Goal: Transaction & Acquisition: Purchase product/service

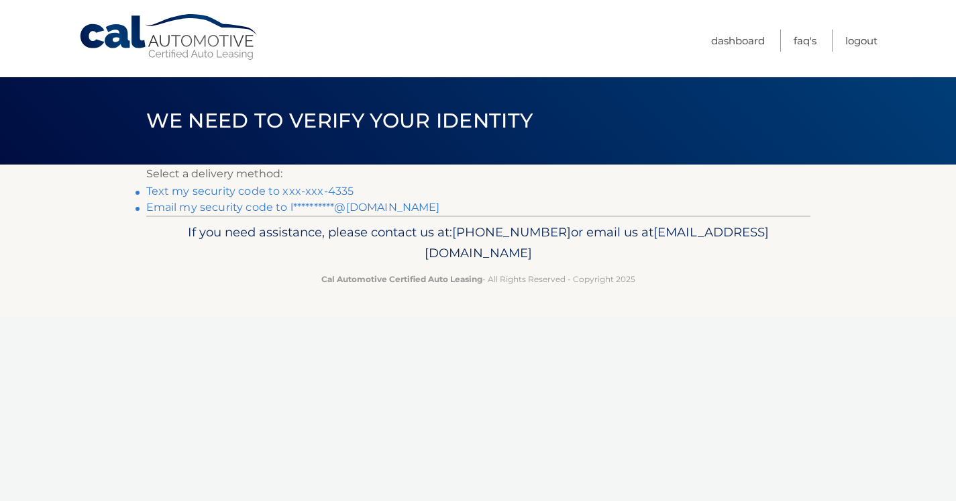
click at [343, 189] on link "Text my security code to xxx-xxx-4335" at bounding box center [250, 191] width 208 height 13
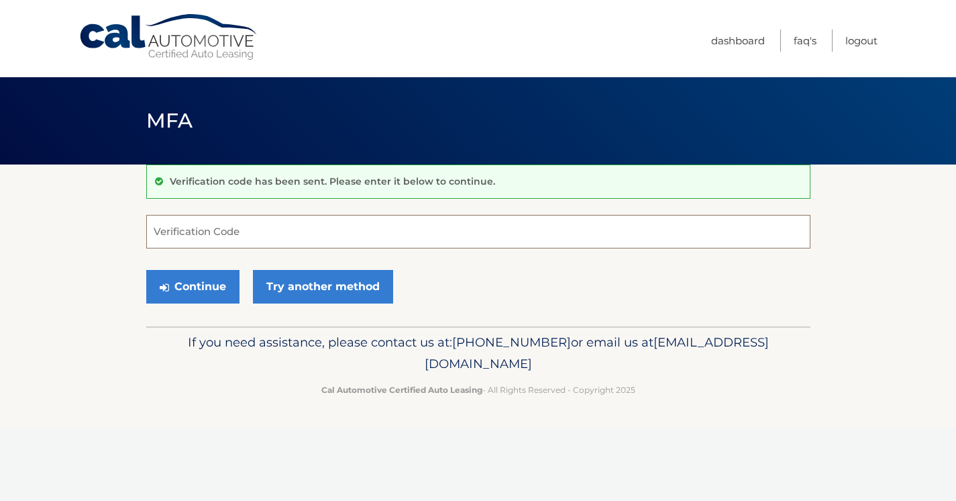
click at [317, 222] on input "Verification Code" at bounding box center [478, 232] width 665 height 34
type input "358466"
click at [213, 285] on button "Continue" at bounding box center [192, 287] width 93 height 34
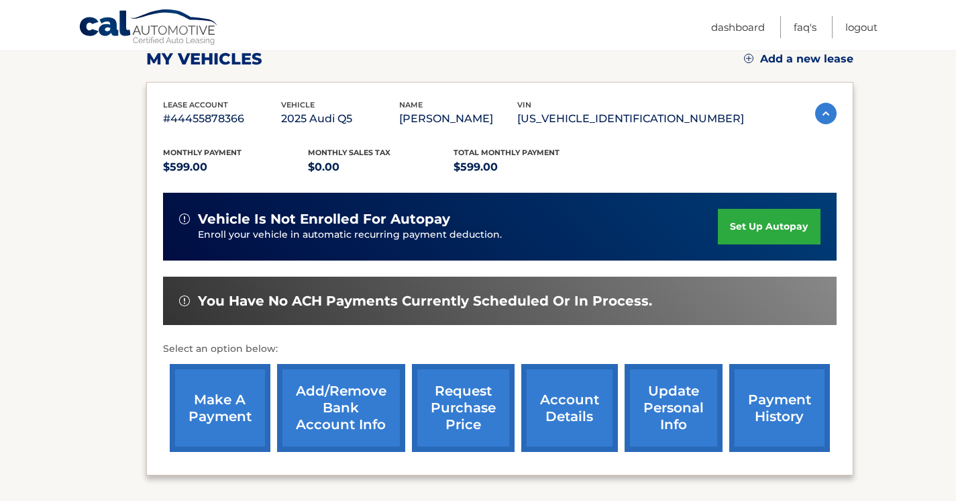
scroll to position [191, 0]
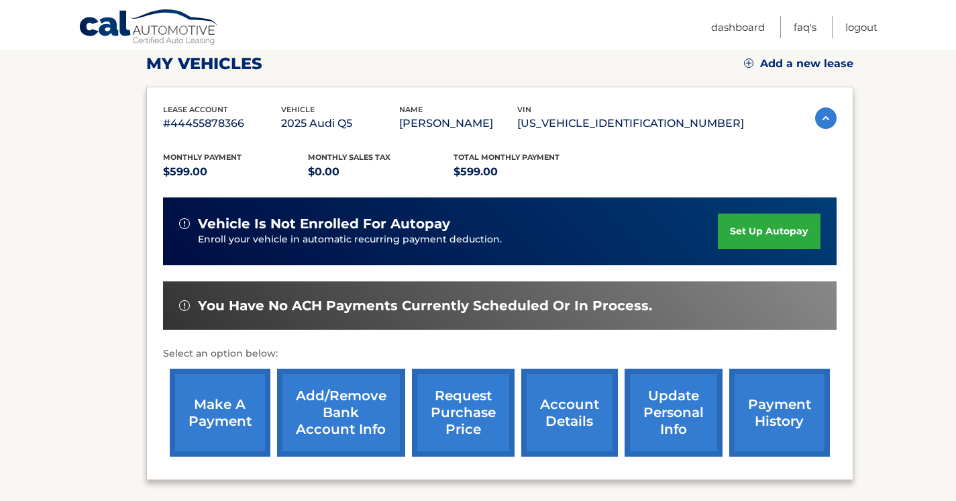
click at [229, 410] on link "make a payment" at bounding box center [220, 413] width 101 height 88
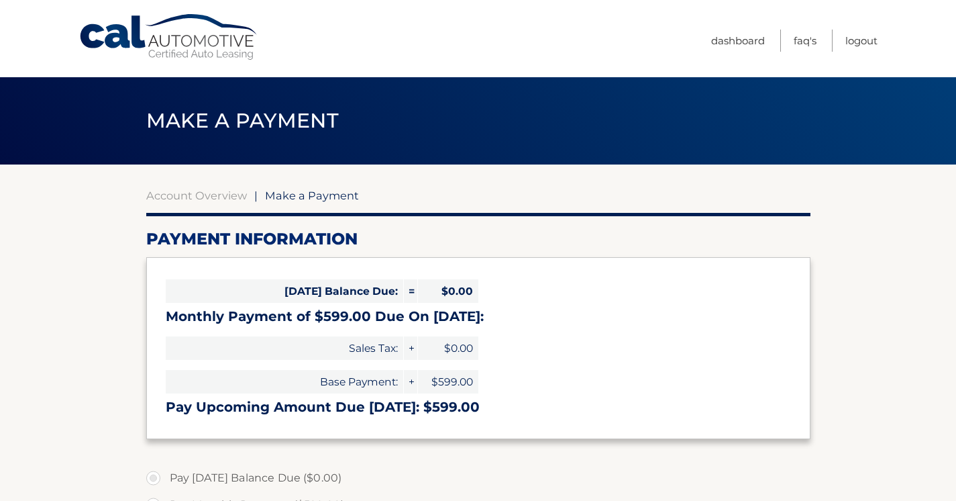
select select "MzY4MDIxYmQtODY1Yi00NzkzLTk4MDYtMjI0OGExNmU3MmM5"
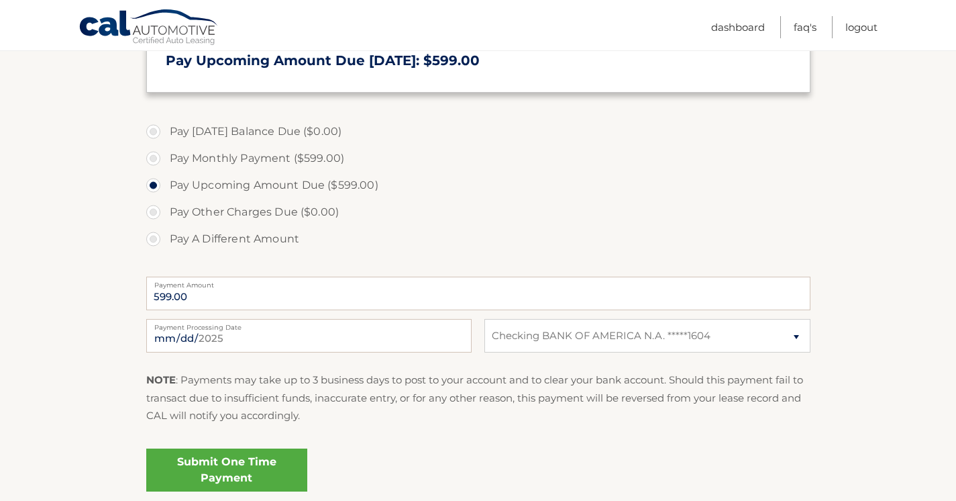
scroll to position [351, 0]
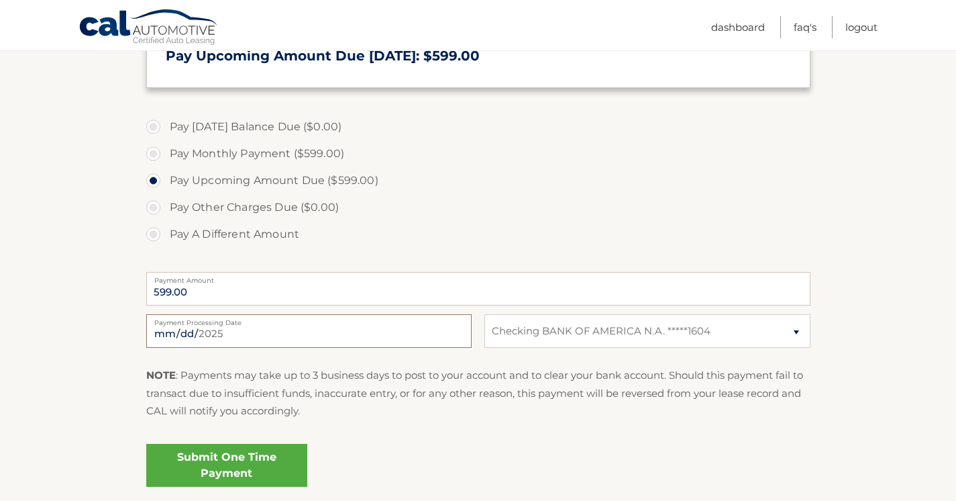
click at [222, 343] on input "2025-10-03" at bounding box center [309, 331] width 326 height 34
click at [429, 204] on label "Pay Other Charges Due ($0.00)" at bounding box center [478, 207] width 665 height 27
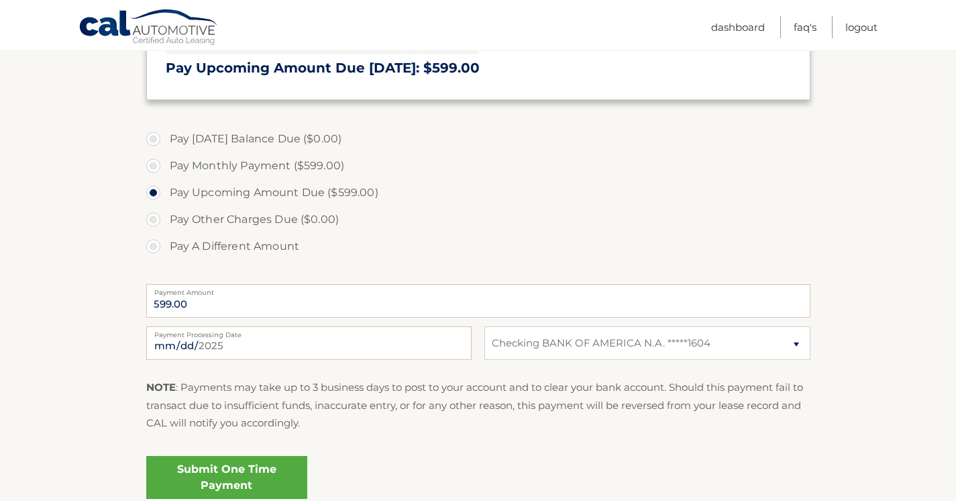
scroll to position [343, 0]
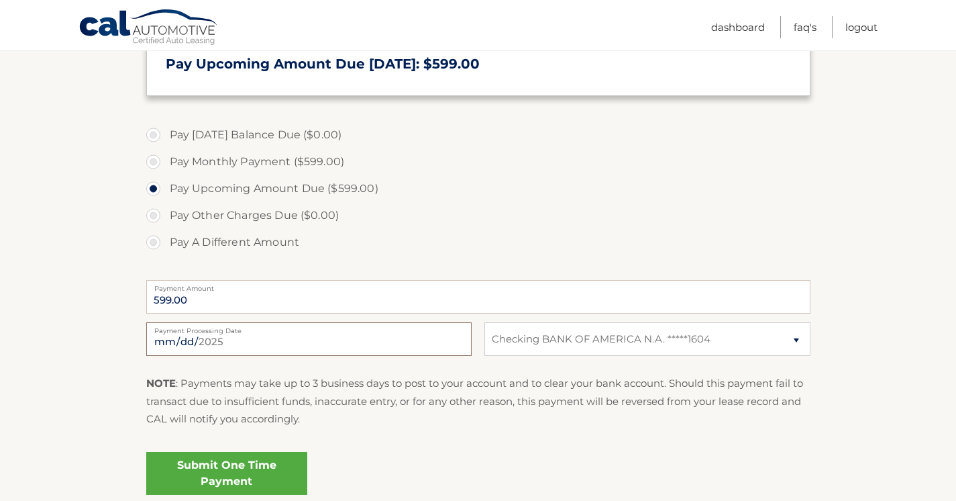
click at [252, 336] on input "2025-10-03" at bounding box center [309, 339] width 326 height 34
type input "2025-10-09"
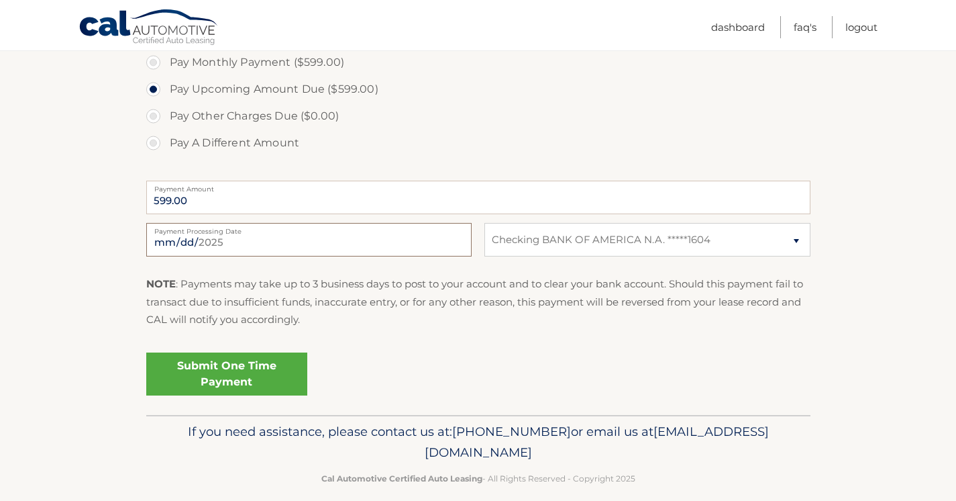
scroll to position [458, 0]
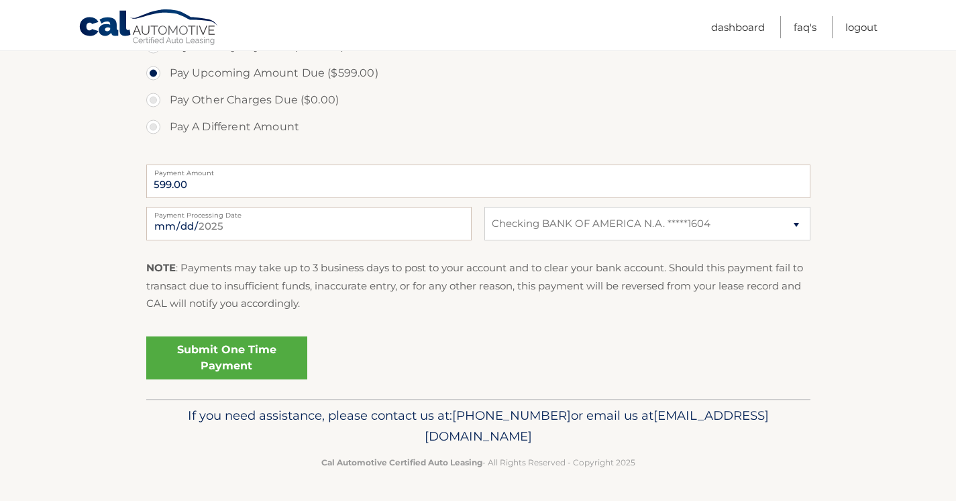
click at [242, 360] on link "Submit One Time Payment" at bounding box center [226, 357] width 161 height 43
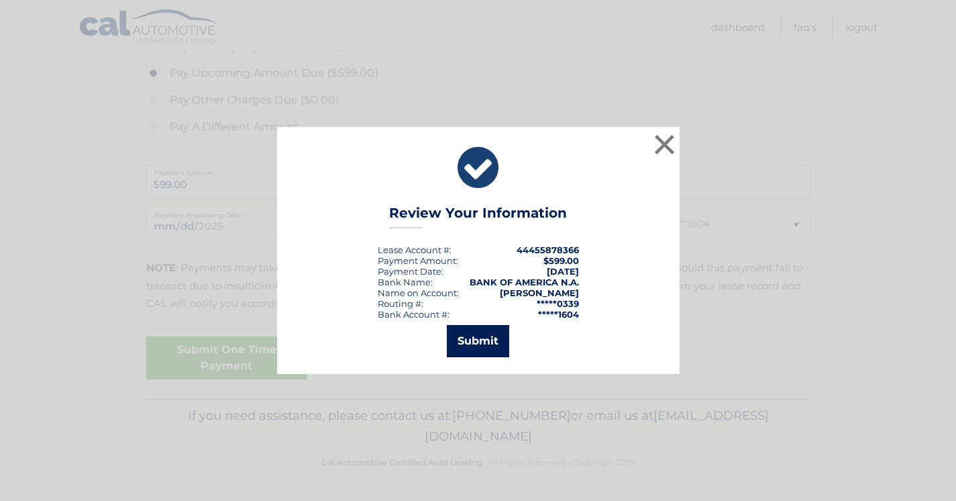
click at [465, 351] on button "Submit" at bounding box center [478, 341] width 62 height 32
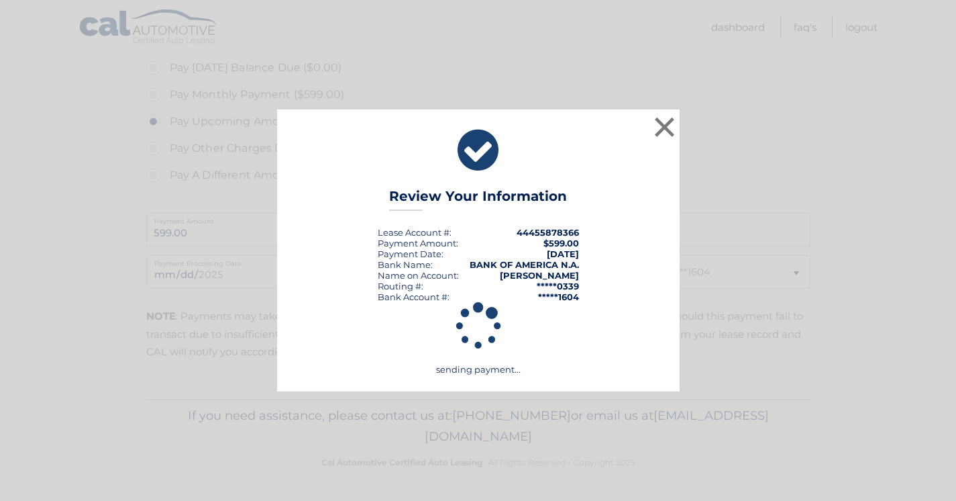
scroll to position [410, 0]
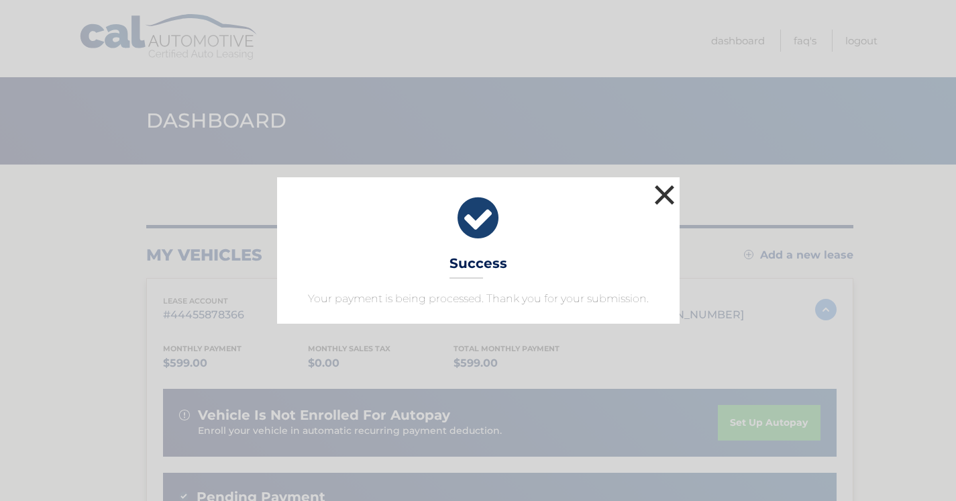
click at [663, 195] on button "×" at bounding box center [665, 194] width 27 height 27
